Goal: Find specific page/section: Find specific page/section

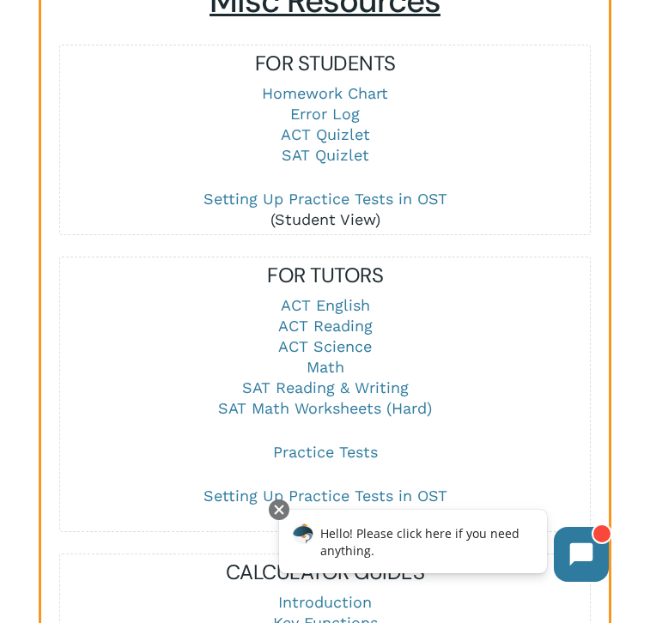
scroll to position [2097, 0]
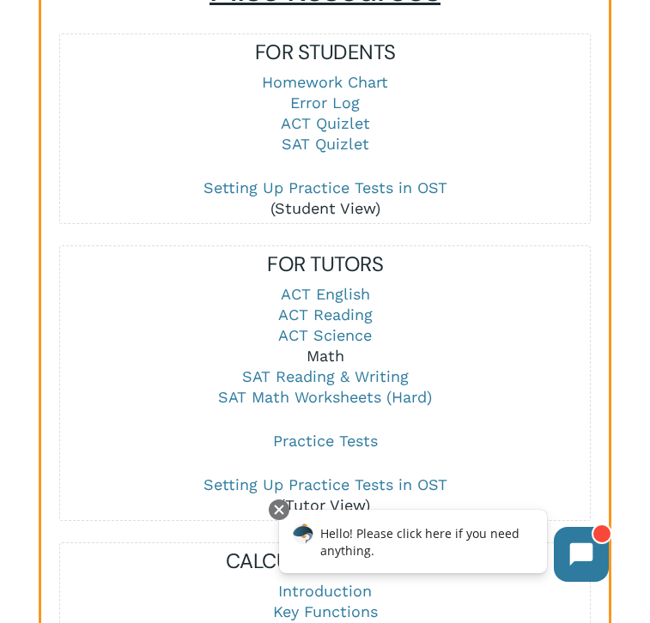
click at [331, 347] on link "Math" at bounding box center [326, 356] width 38 height 18
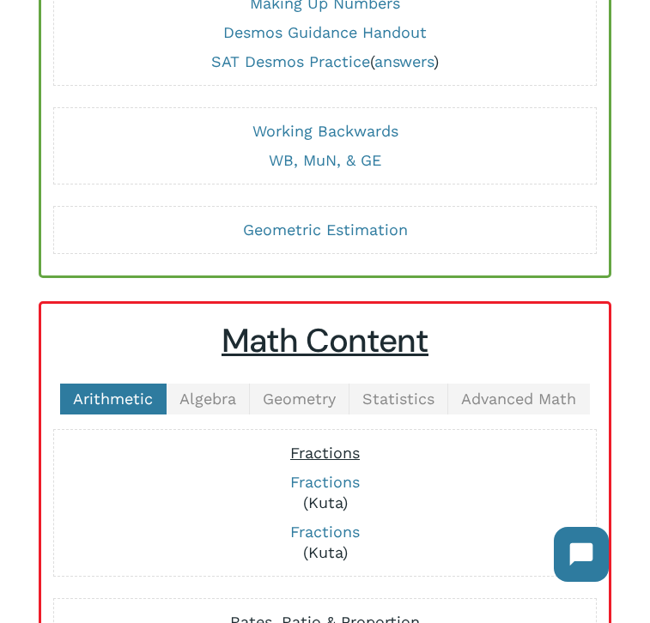
scroll to position [191, 0]
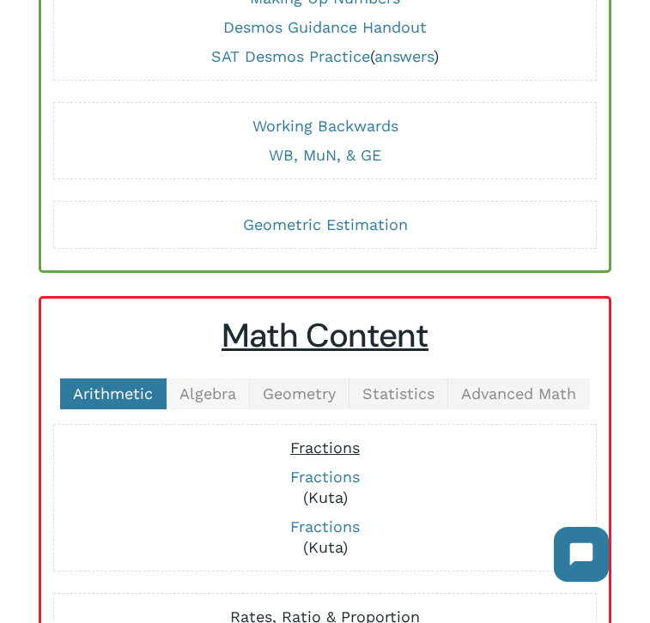
click at [202, 394] on span "Algebra" at bounding box center [207, 394] width 57 height 18
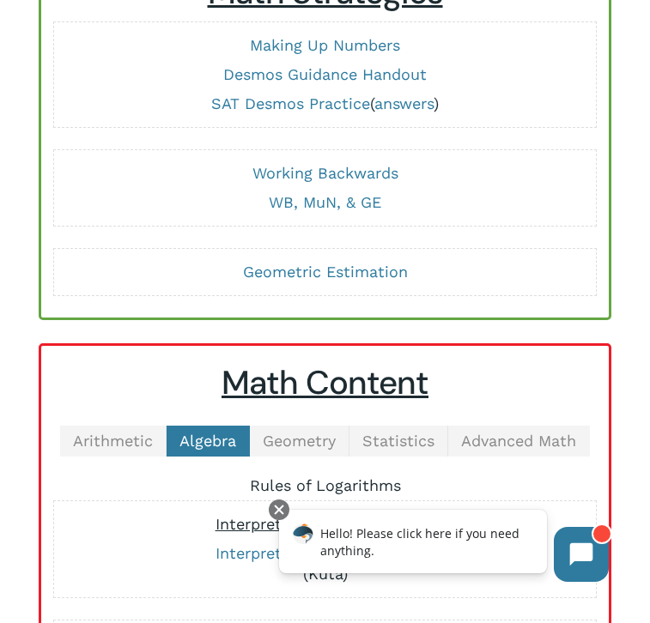
scroll to position [0, 0]
